Goal: Information Seeking & Learning: Check status

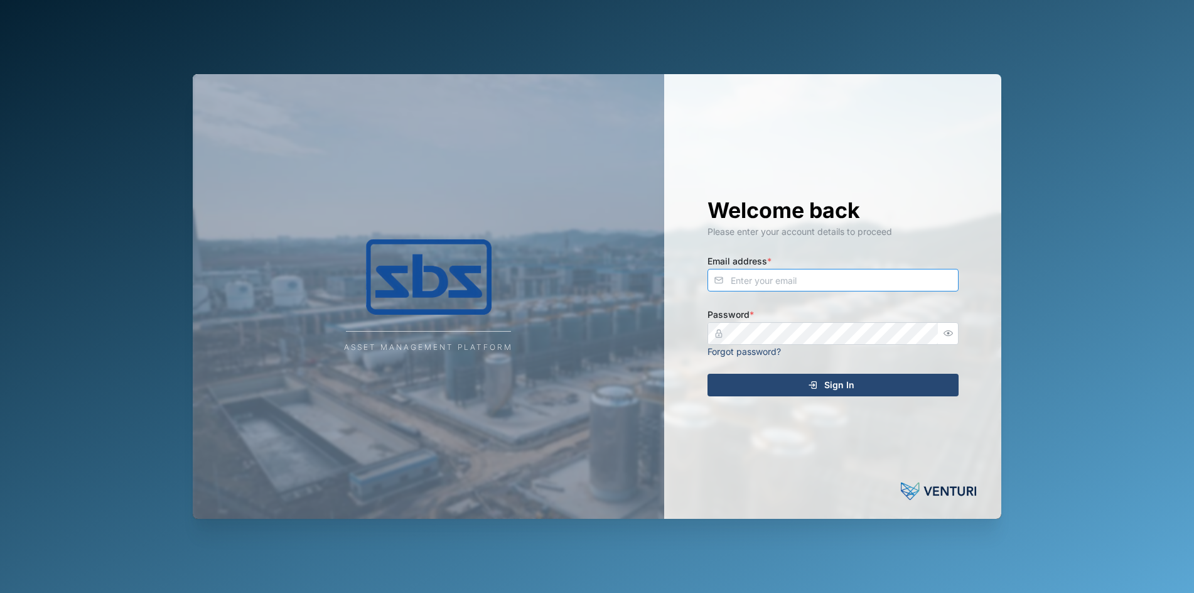
type input "[PERSON_NAME][EMAIL_ADDRESS][DOMAIN_NAME]"
click at [843, 385] on span "Sign In" at bounding box center [839, 384] width 30 height 21
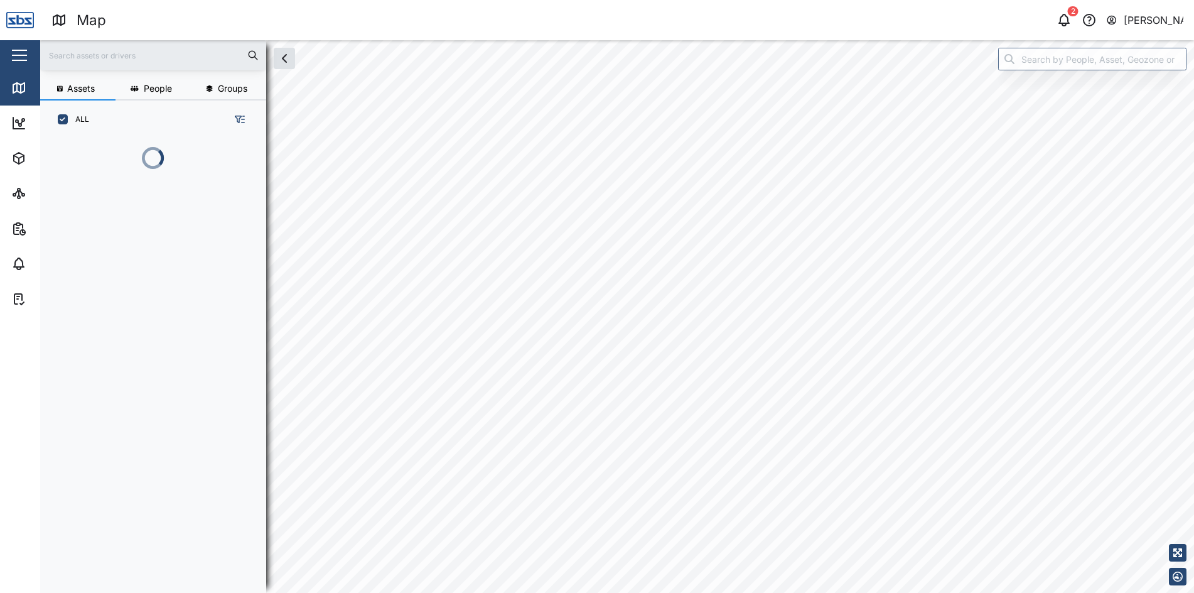
scroll to position [439, 196]
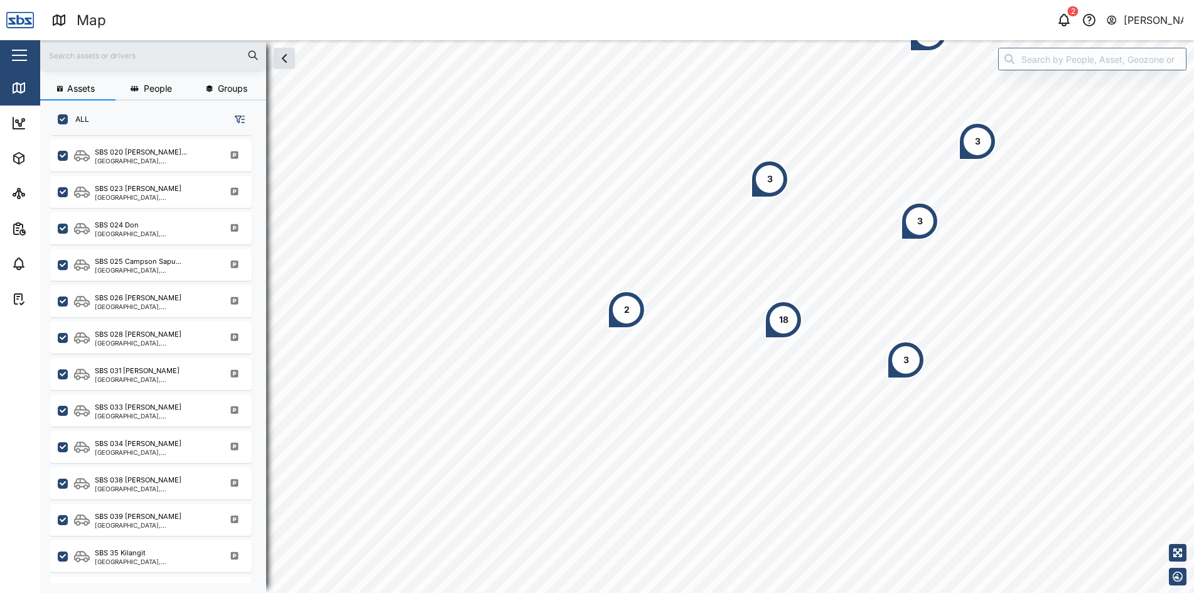
scroll to position [1227, 0]
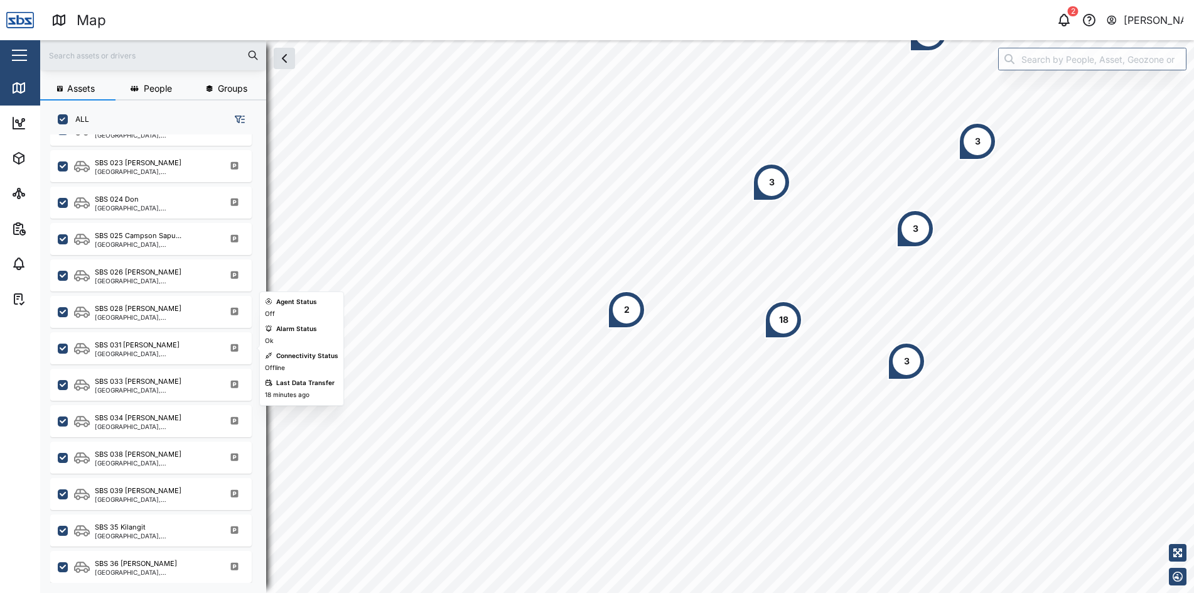
click at [151, 341] on div "SBS 031 [PERSON_NAME]" at bounding box center [155, 345] width 120 height 11
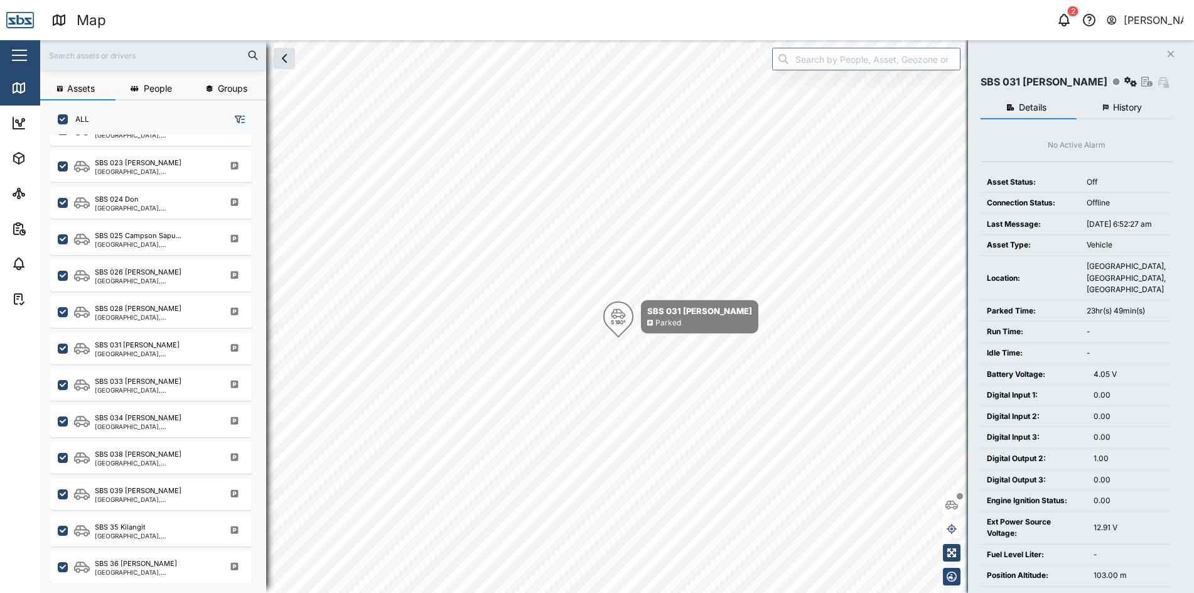
click at [1121, 102] on button "History" at bounding box center [1125, 108] width 96 height 23
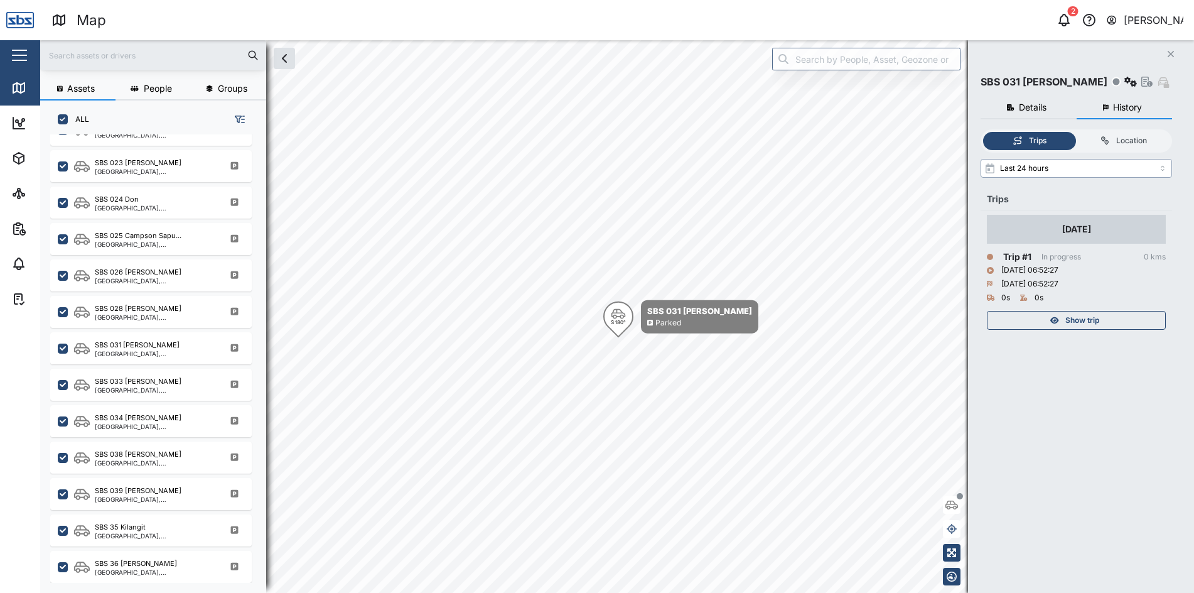
click at [1162, 164] on input "Last 24 hours" at bounding box center [1076, 168] width 191 height 19
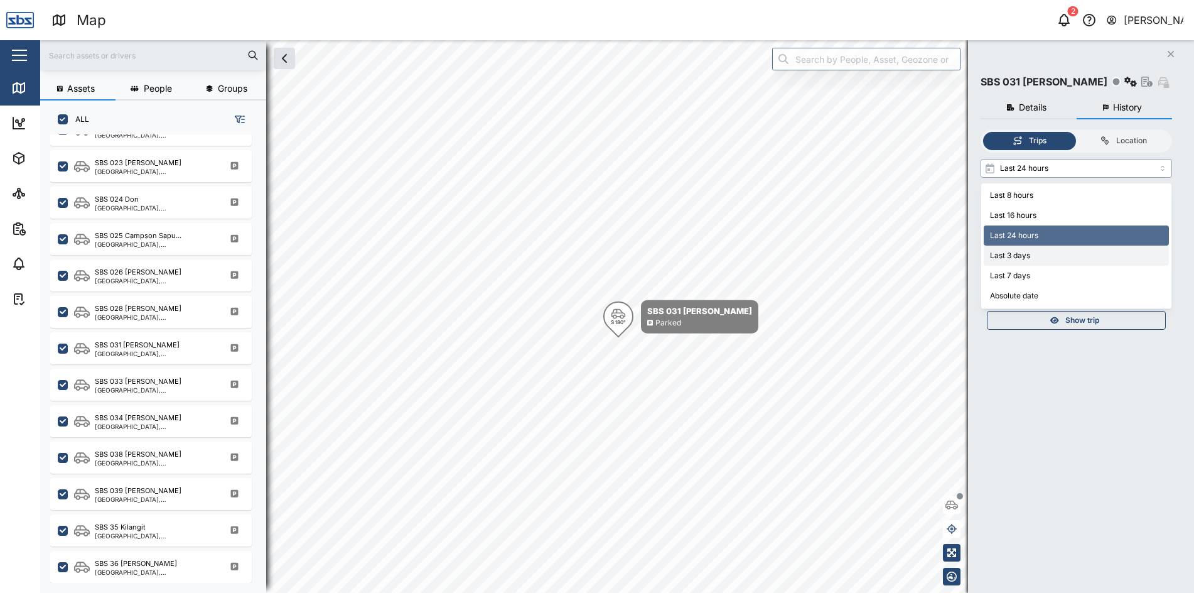
type input "Last 3 days"
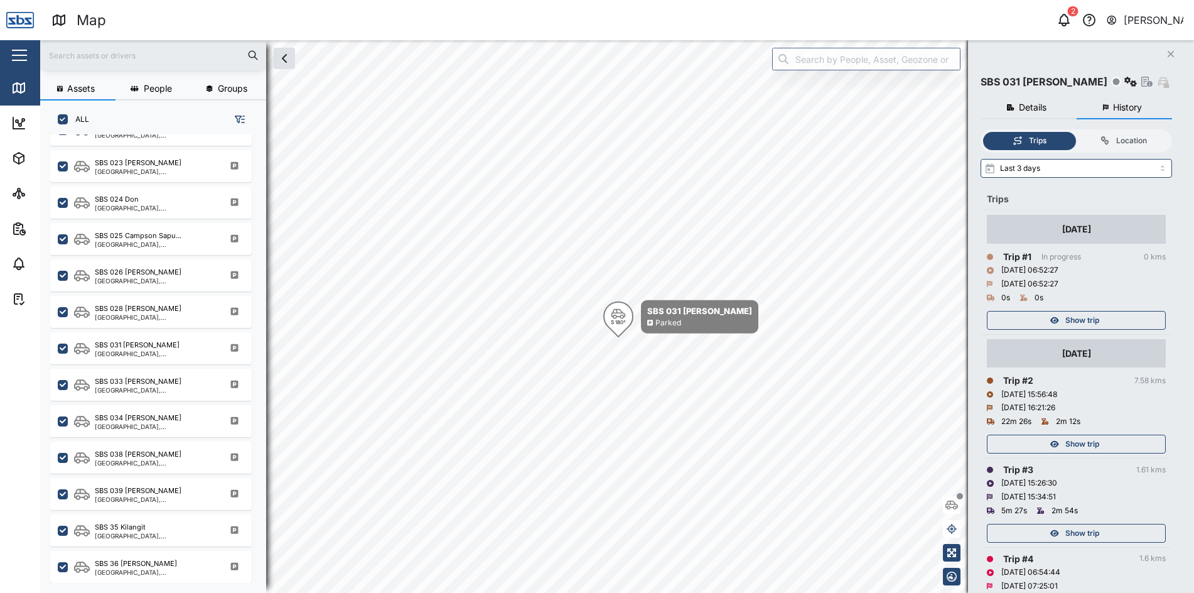
click at [1080, 444] on span "Show trip" at bounding box center [1082, 444] width 34 height 18
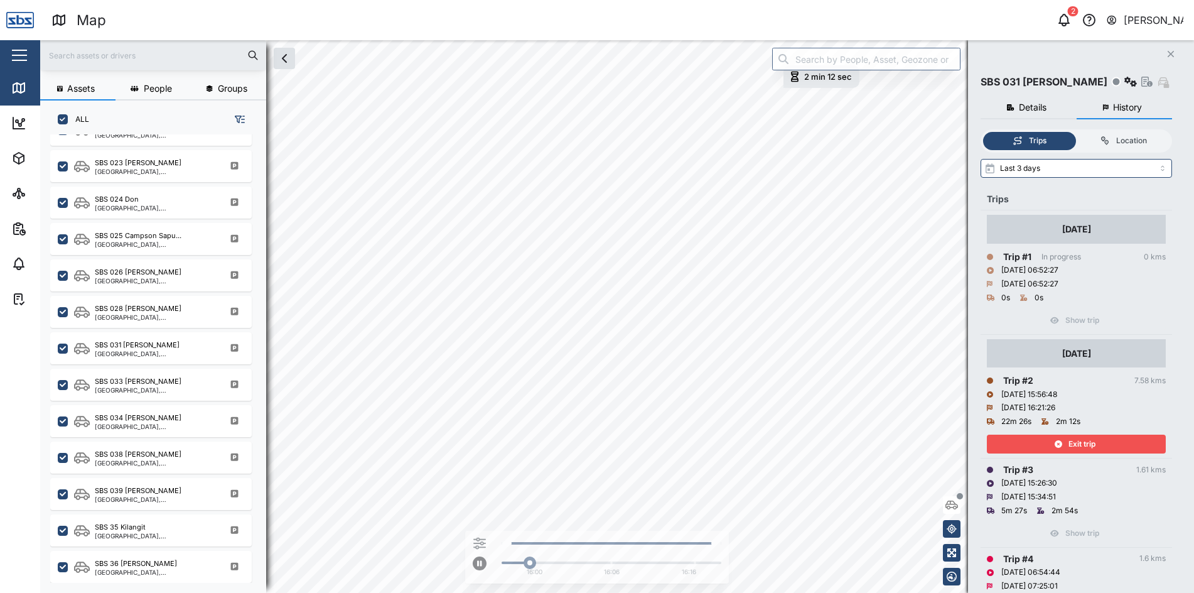
click at [1080, 444] on span "Exit trip" at bounding box center [1081, 444] width 27 height 18
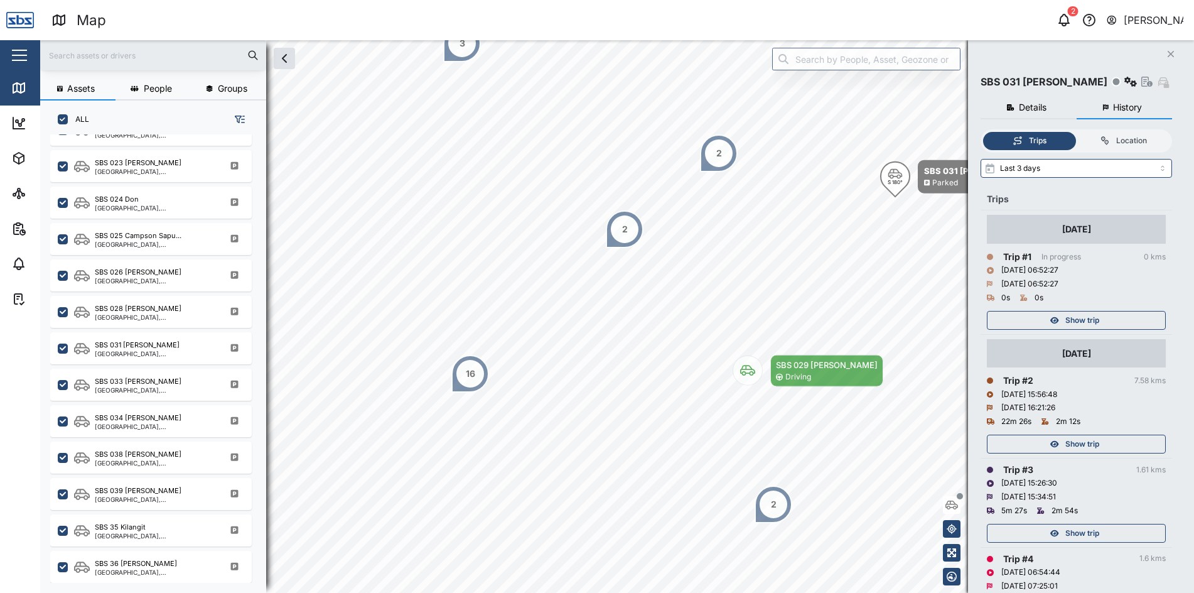
click at [1080, 527] on span "Show trip" at bounding box center [1082, 533] width 34 height 18
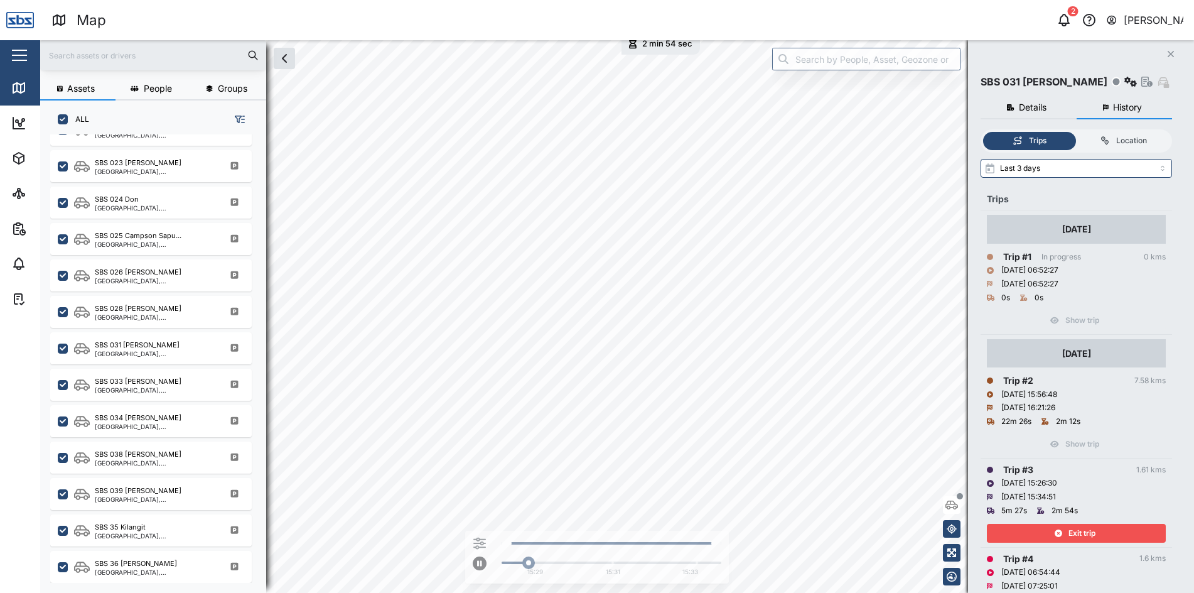
click at [1080, 527] on span "Exit trip" at bounding box center [1081, 533] width 27 height 18
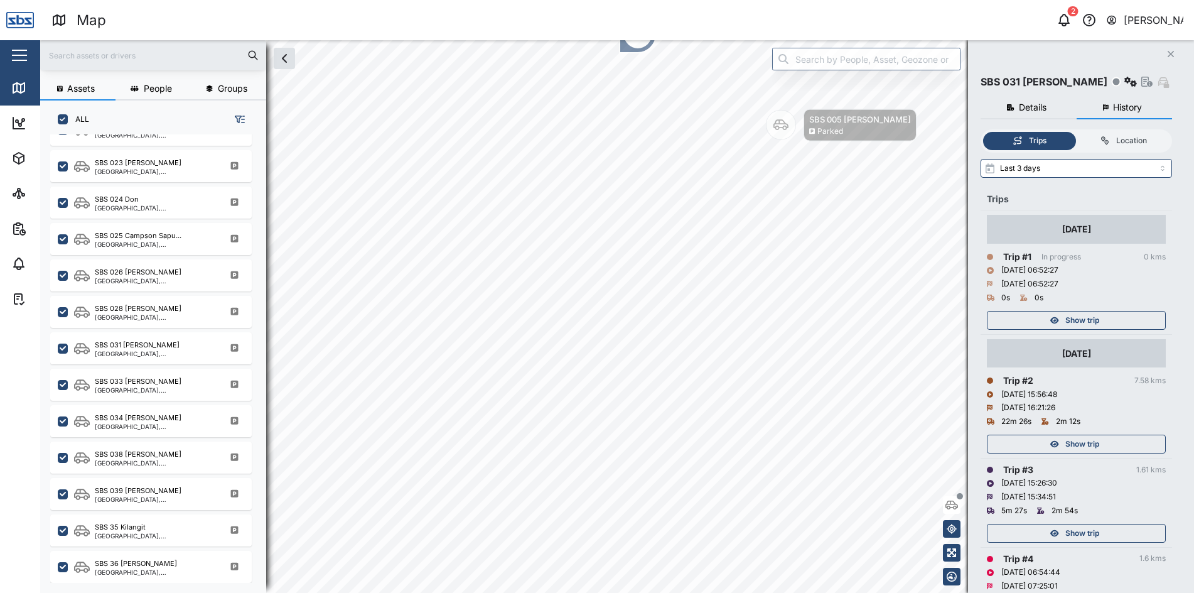
click at [1085, 439] on span "Show trip" at bounding box center [1082, 444] width 34 height 18
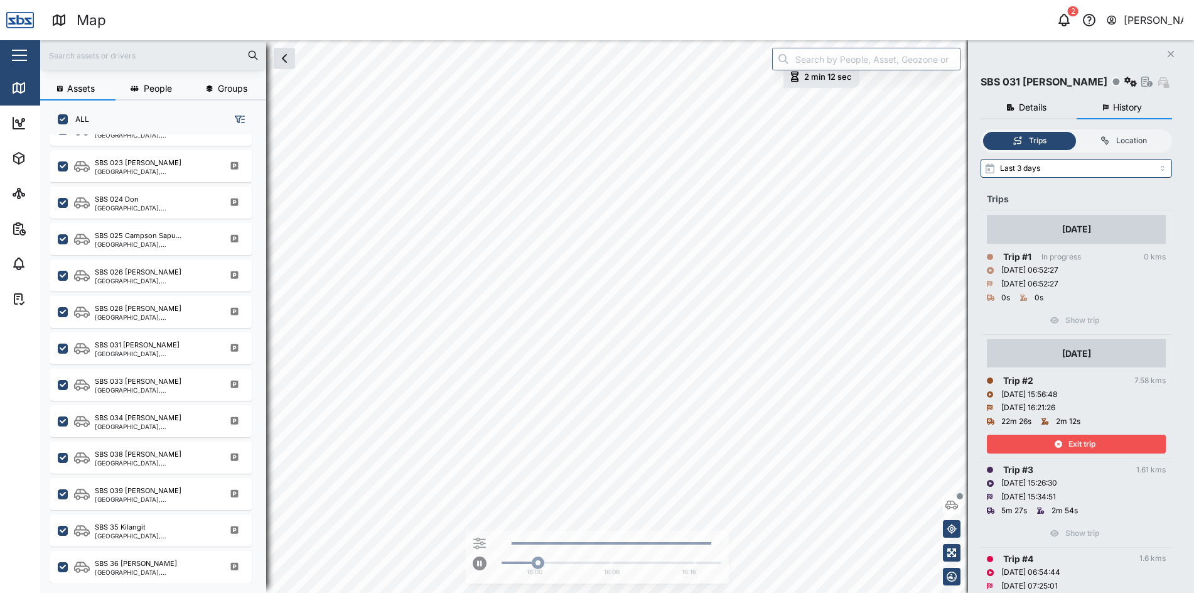
click at [1107, 440] on div "Exit trip" at bounding box center [1074, 444] width 163 height 18
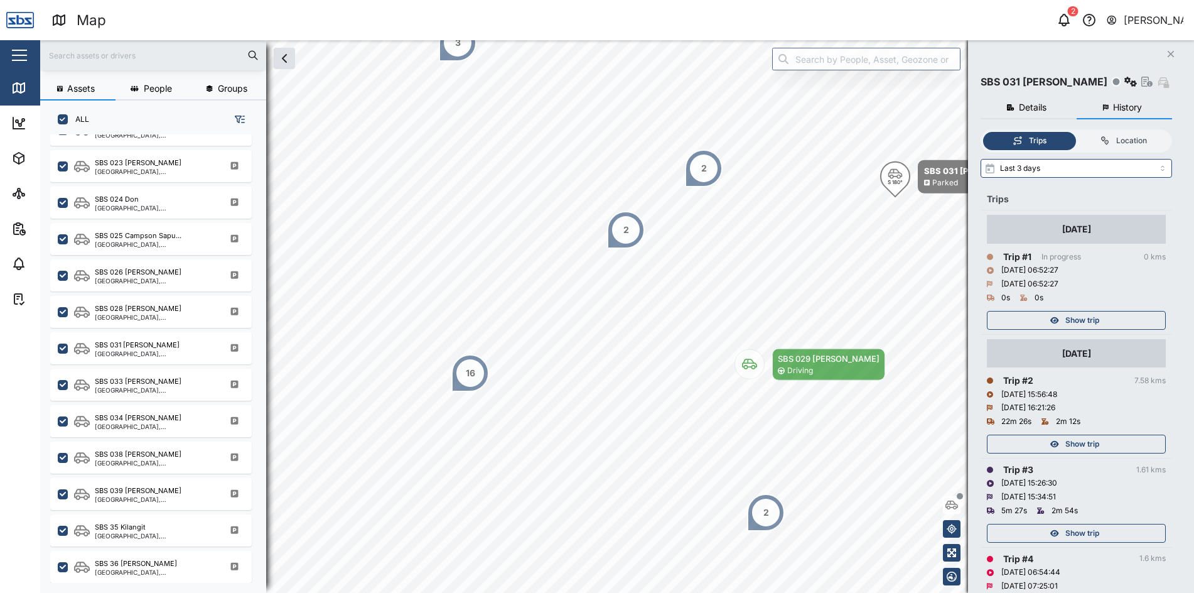
click at [1168, 52] on icon "button" at bounding box center [1171, 54] width 6 height 6
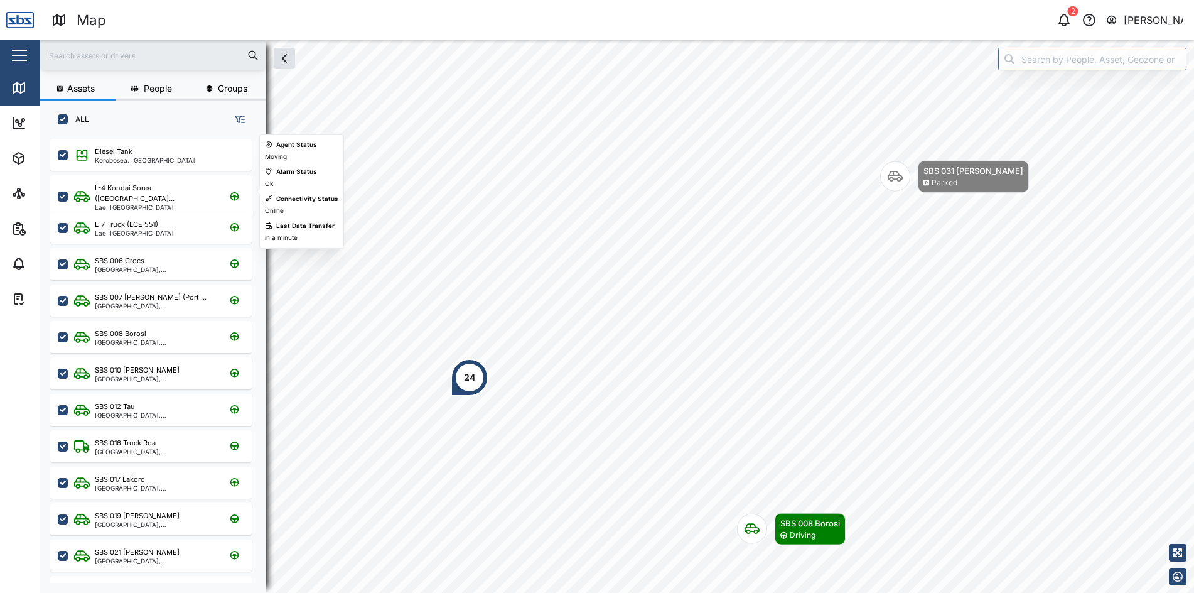
click at [129, 204] on div "Lae, [GEOGRAPHIC_DATA]" at bounding box center [155, 207] width 120 height 6
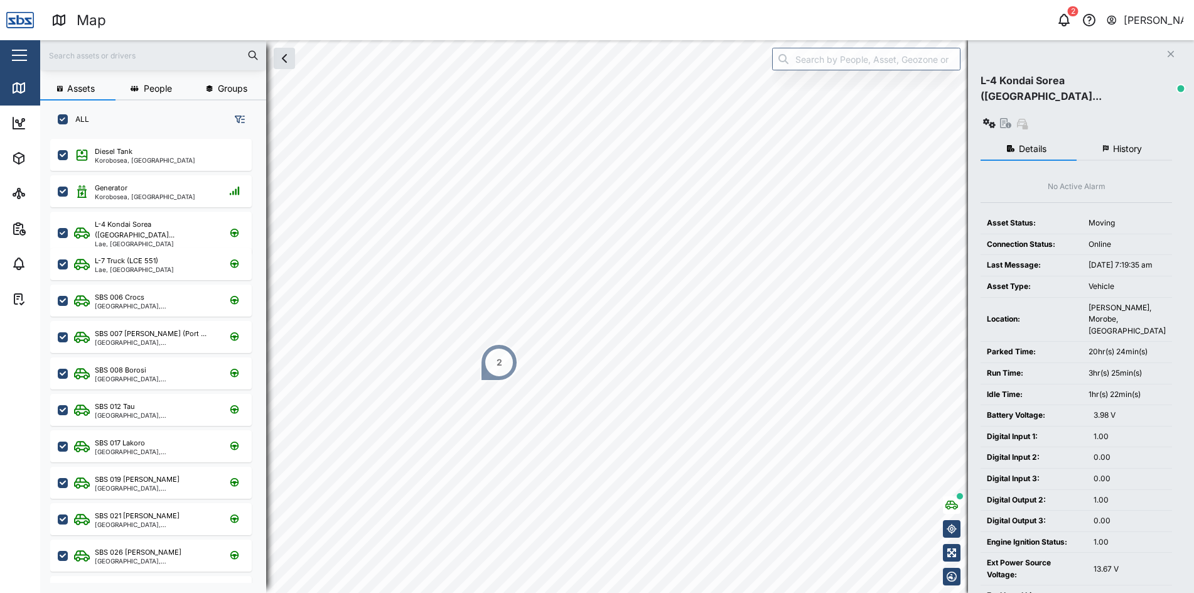
click at [1168, 50] on icon "Close" at bounding box center [1171, 54] width 8 height 10
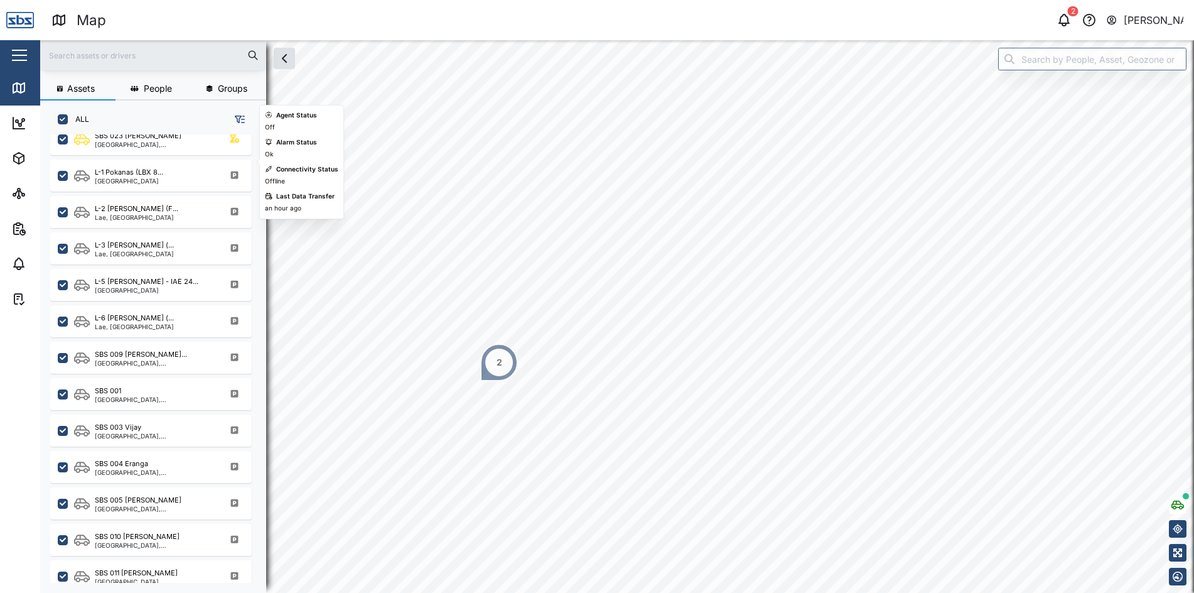
scroll to position [691, 0]
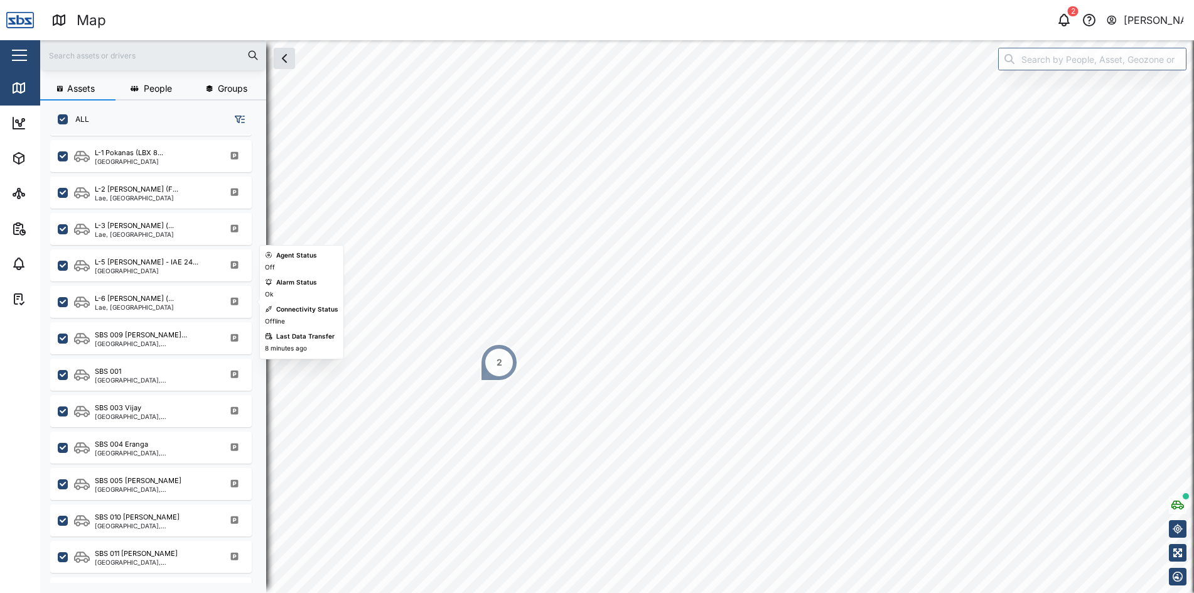
click at [163, 305] on div "L-6 [PERSON_NAME] (... [GEOGRAPHIC_DATA], [GEOGRAPHIC_DATA]" at bounding box center [159, 301] width 170 height 17
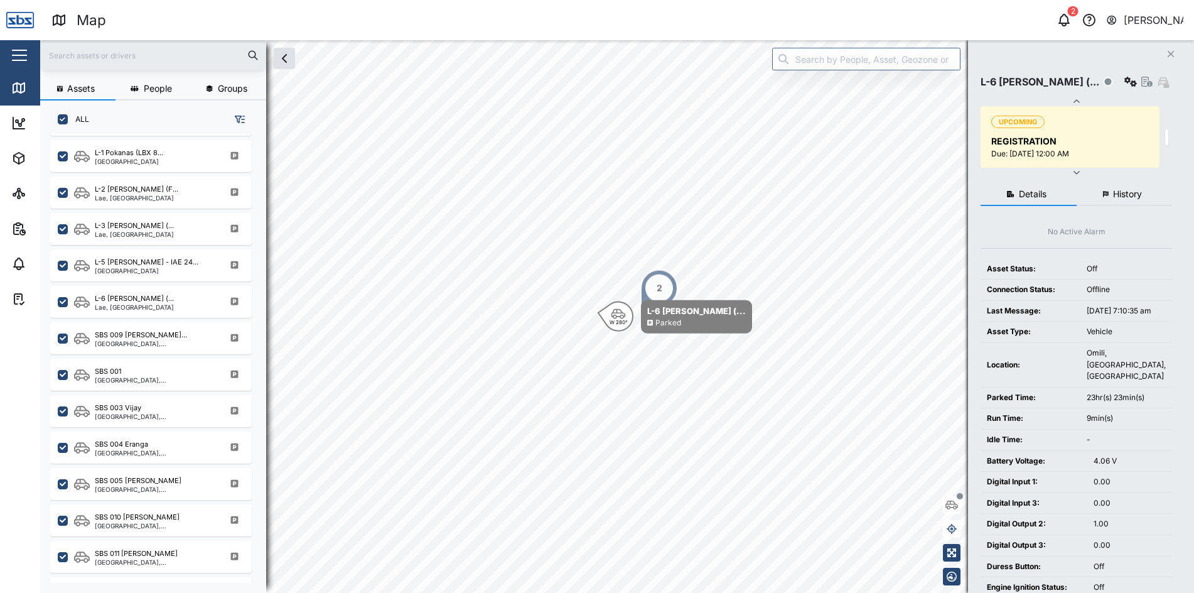
click at [1135, 195] on span "History" at bounding box center [1127, 194] width 29 height 9
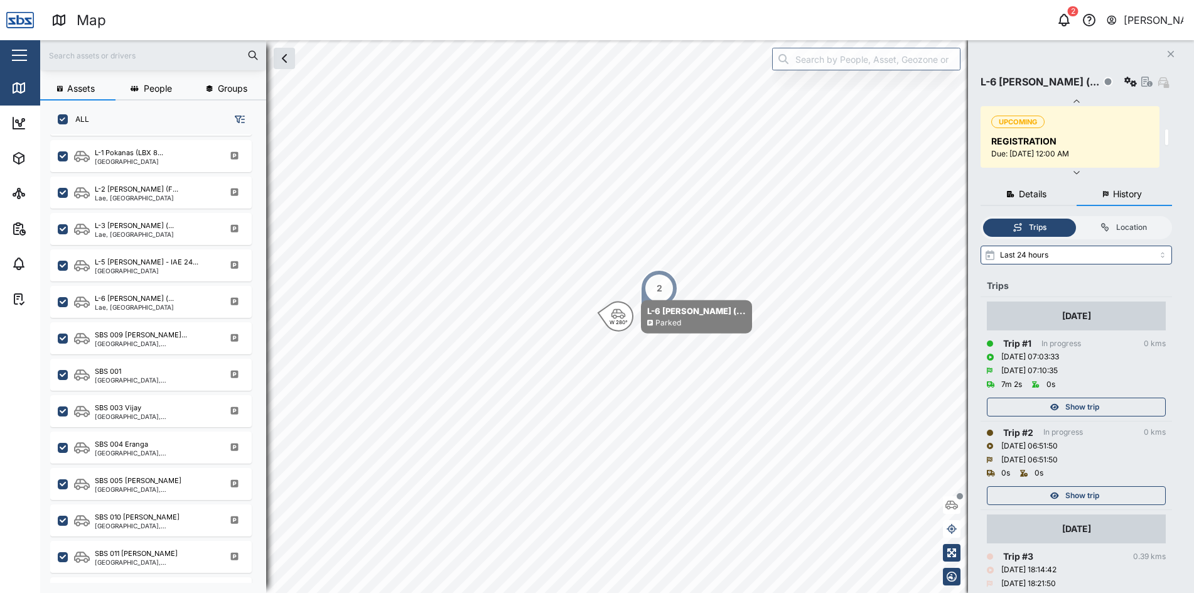
click at [1095, 407] on span "Show trip" at bounding box center [1082, 407] width 34 height 18
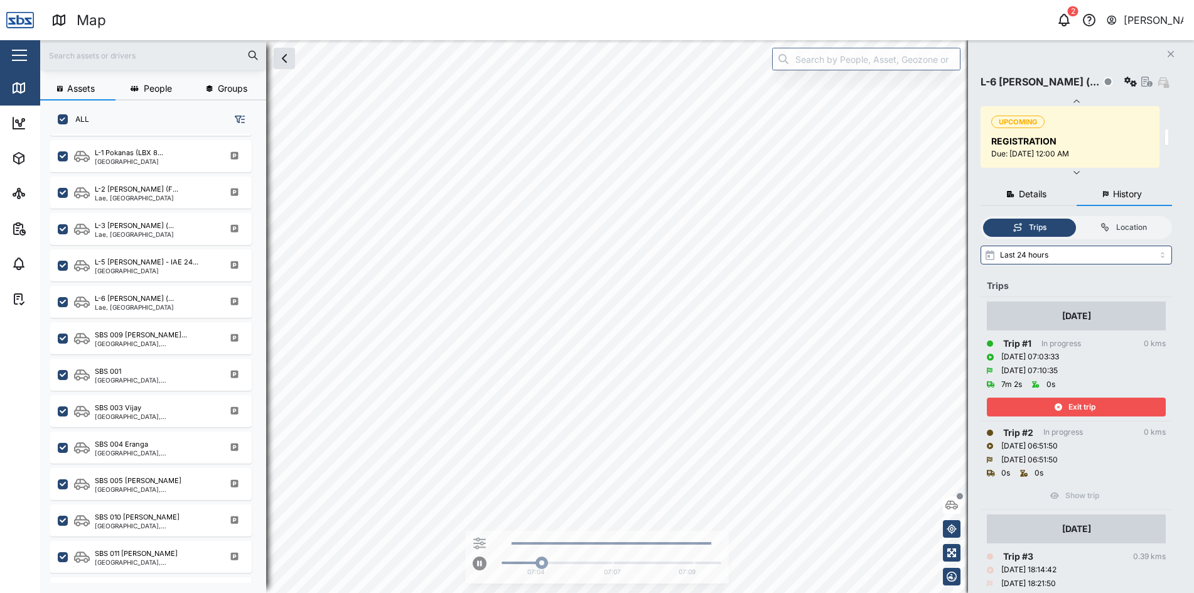
click at [1095, 406] on span "Exit trip" at bounding box center [1081, 407] width 27 height 18
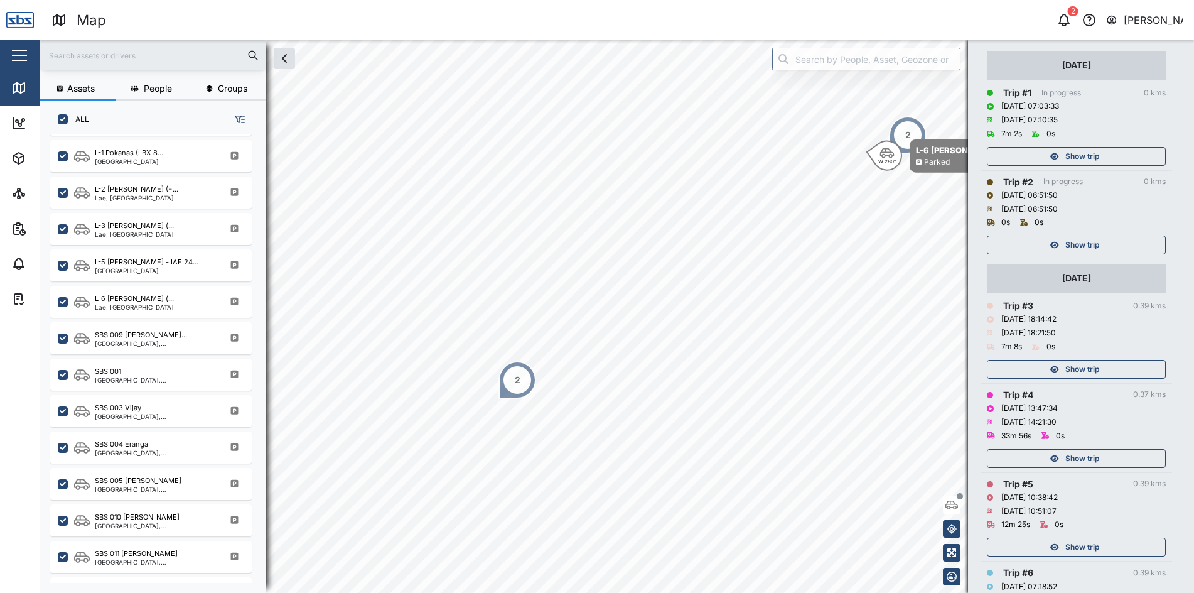
scroll to position [251, 0]
click at [1093, 370] on span "Show trip" at bounding box center [1082, 369] width 34 height 18
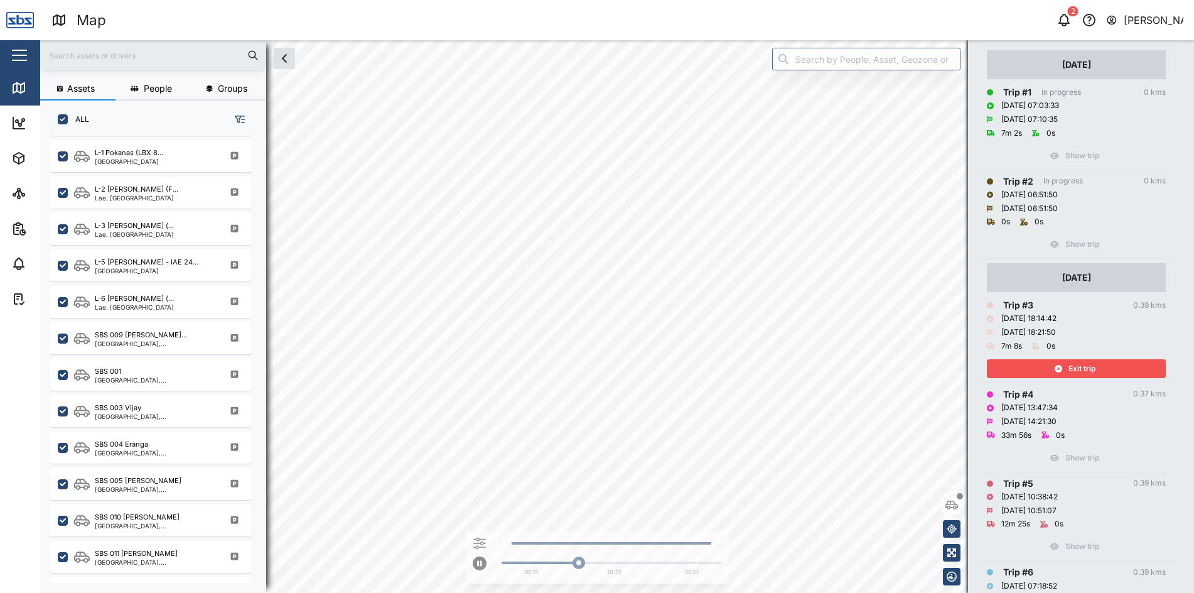
click at [1093, 370] on span "Exit trip" at bounding box center [1081, 369] width 27 height 18
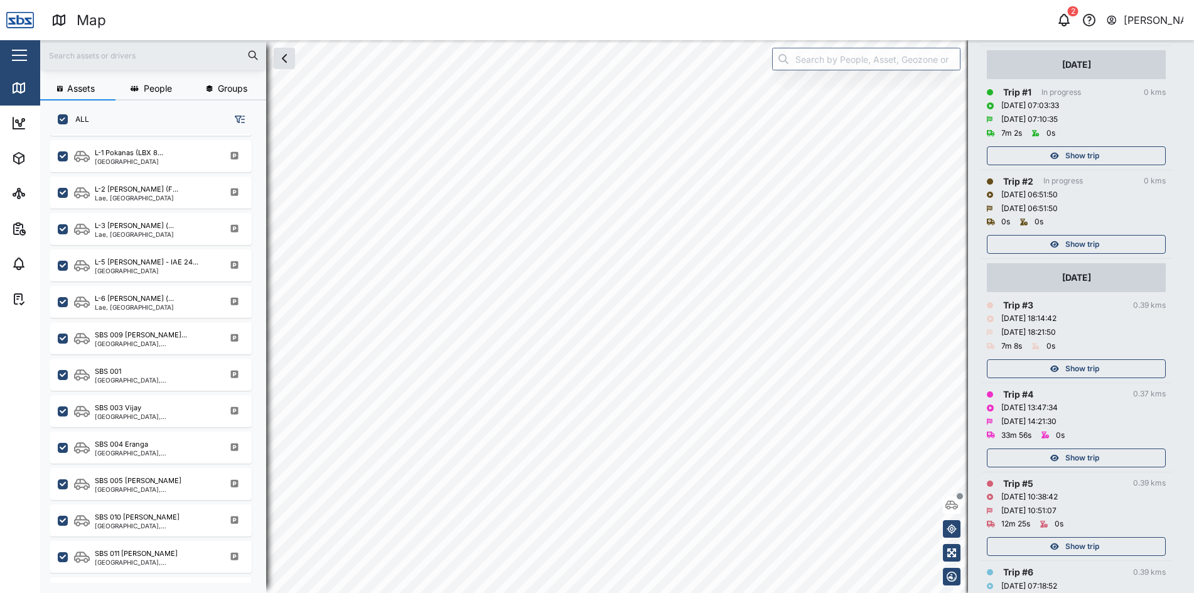
click at [1105, 456] on div "Show trip" at bounding box center [1074, 458] width 163 height 18
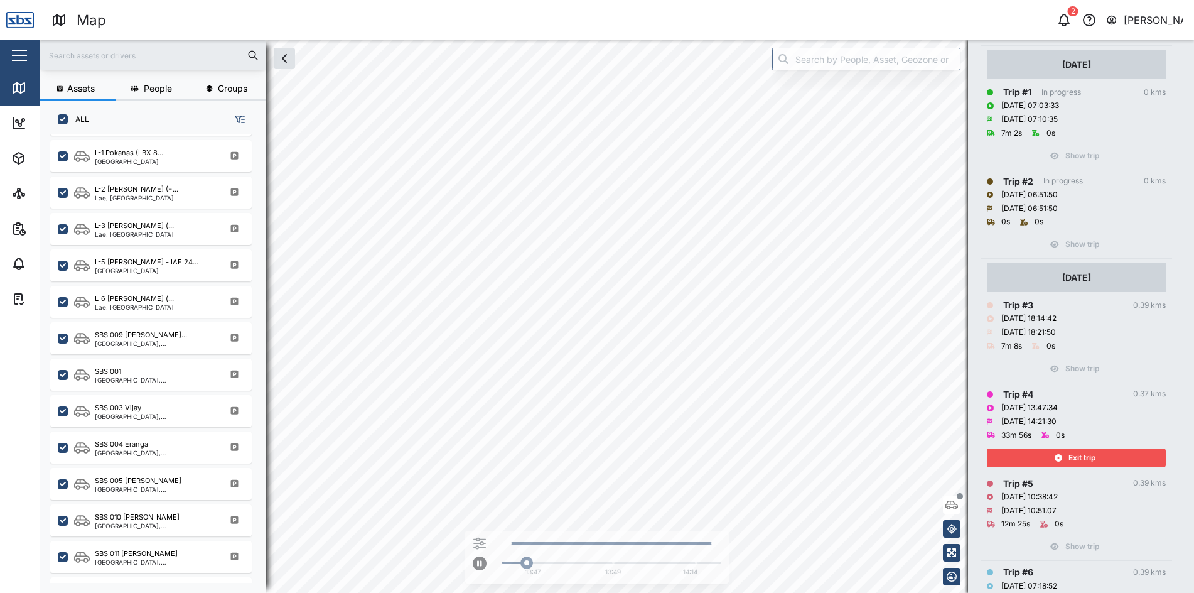
click at [1105, 456] on div "Exit trip" at bounding box center [1074, 458] width 163 height 18
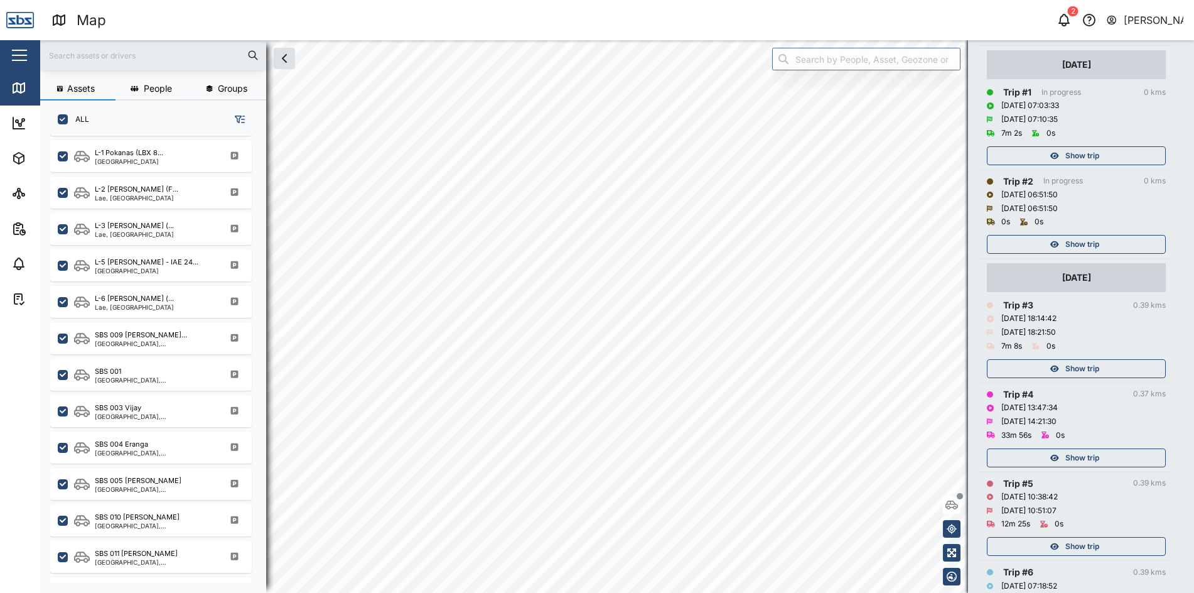
click at [1083, 548] on span "Show trip" at bounding box center [1082, 546] width 34 height 18
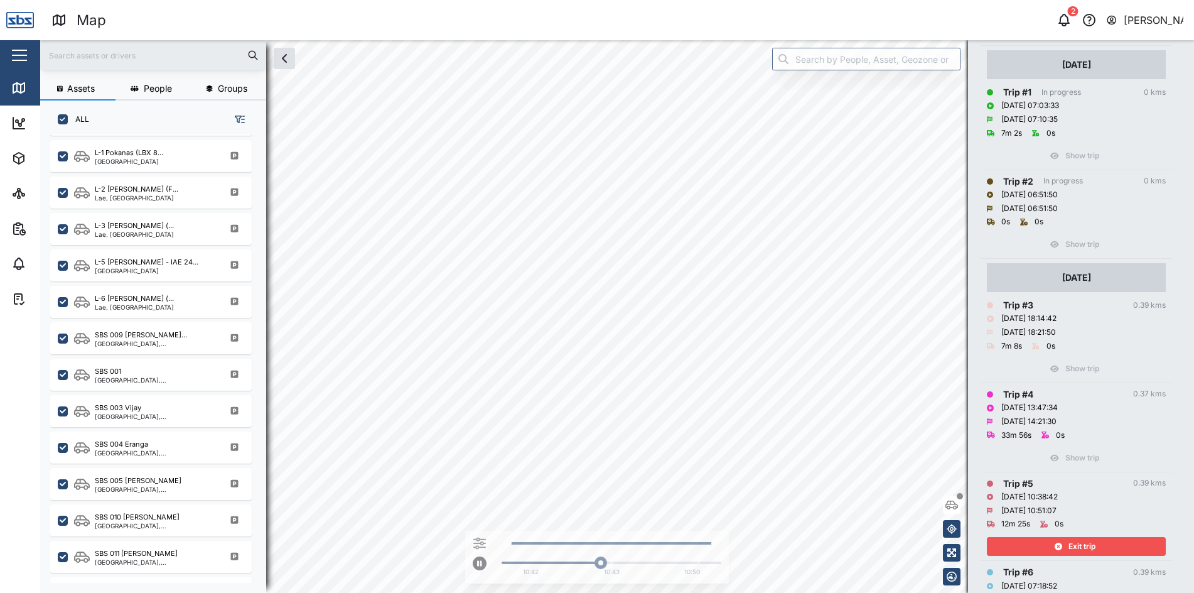
click at [1083, 548] on span "Exit trip" at bounding box center [1081, 546] width 27 height 18
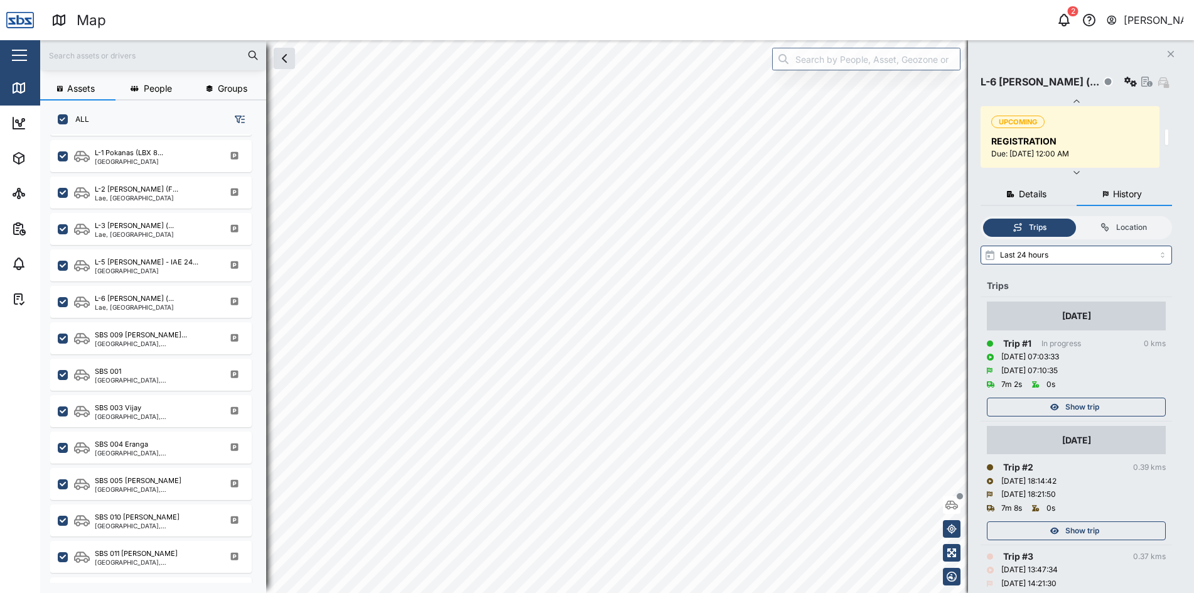
click at [1169, 56] on icon "button" at bounding box center [1171, 54] width 6 height 6
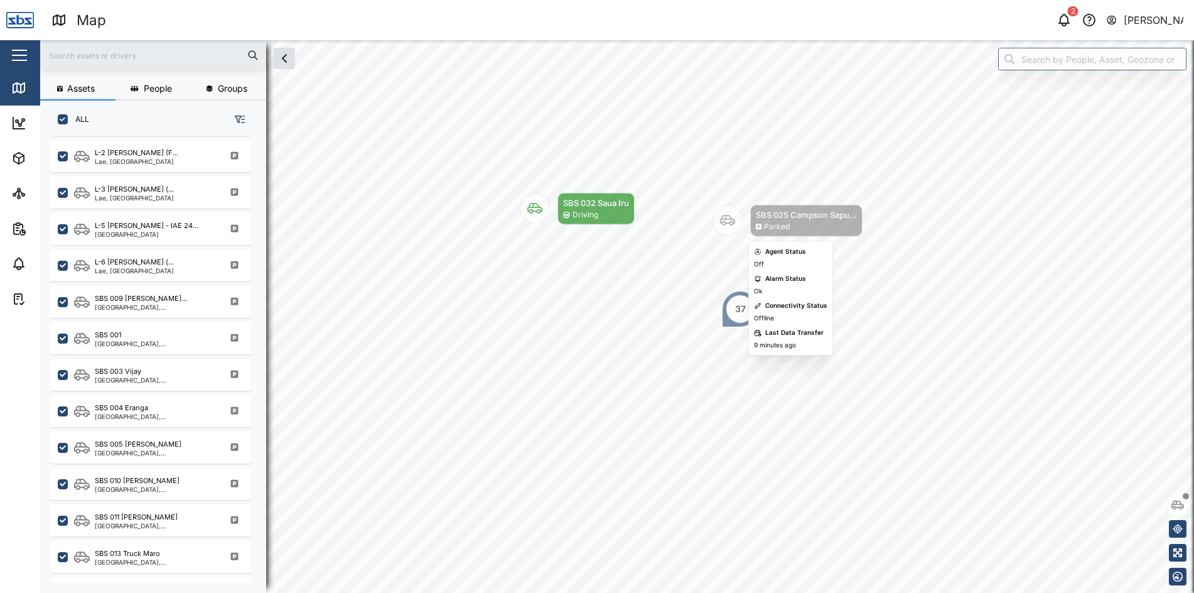
click at [792, 40] on div "W 280° L-6 [PERSON_NAME] (... [GEOGRAPHIC_DATA]... [GEOGRAPHIC_DATA] Driving" at bounding box center [617, 40] width 1154 height 0
